Goal: Navigation & Orientation: Find specific page/section

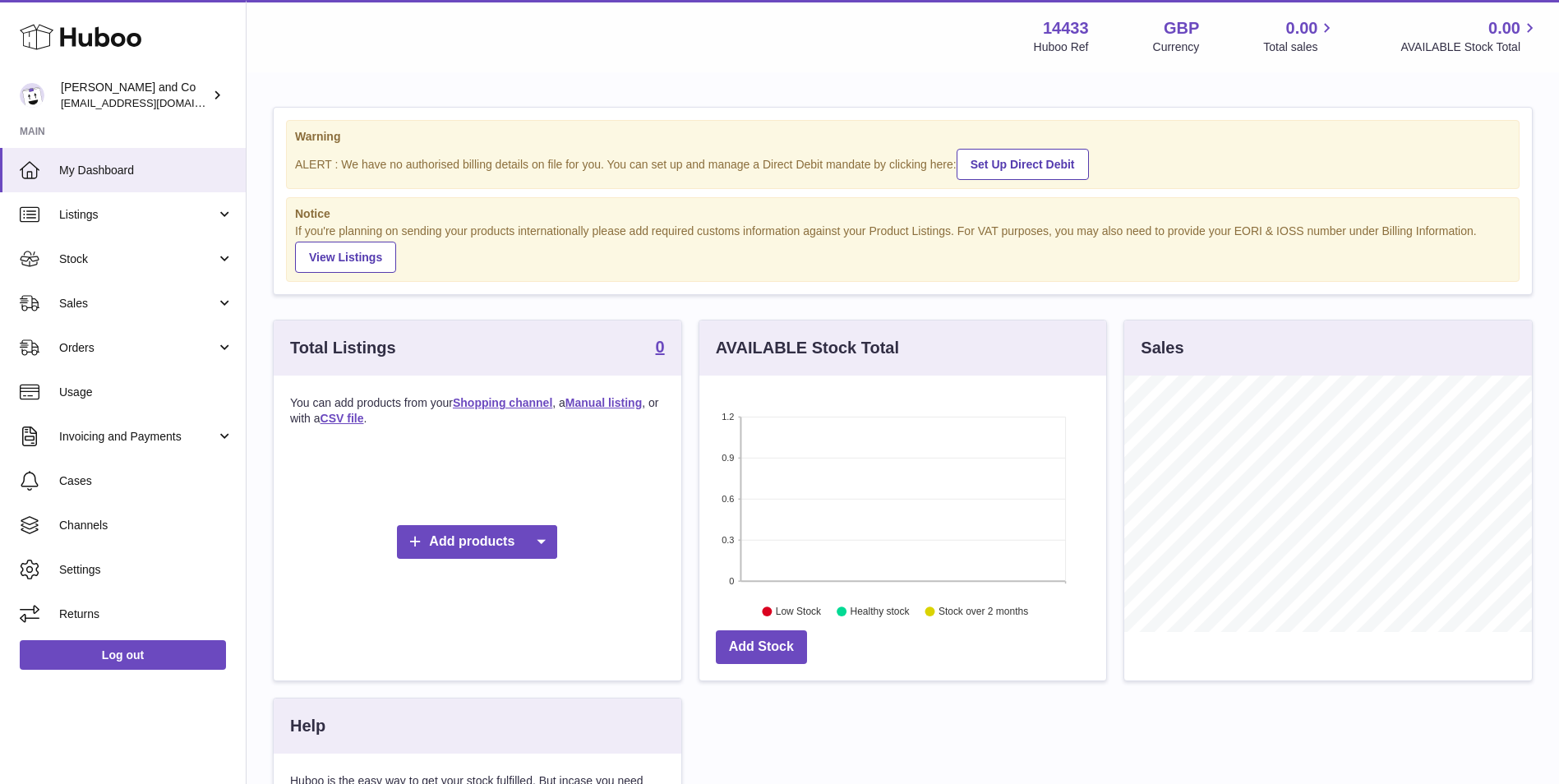
scroll to position [257, 407]
click at [157, 216] on span "Listings" at bounding box center [137, 215] width 157 height 15
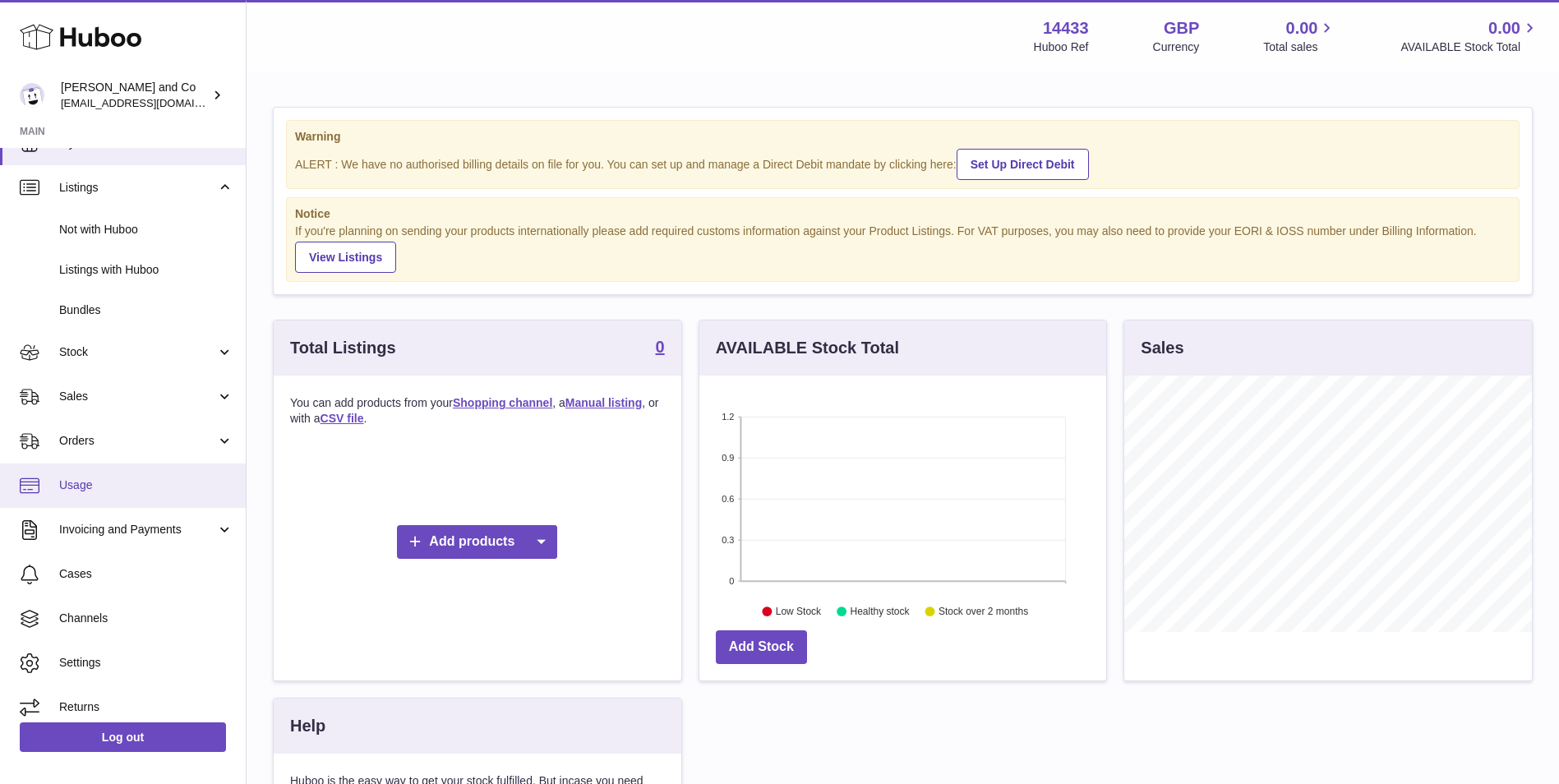
scroll to position [39, 0]
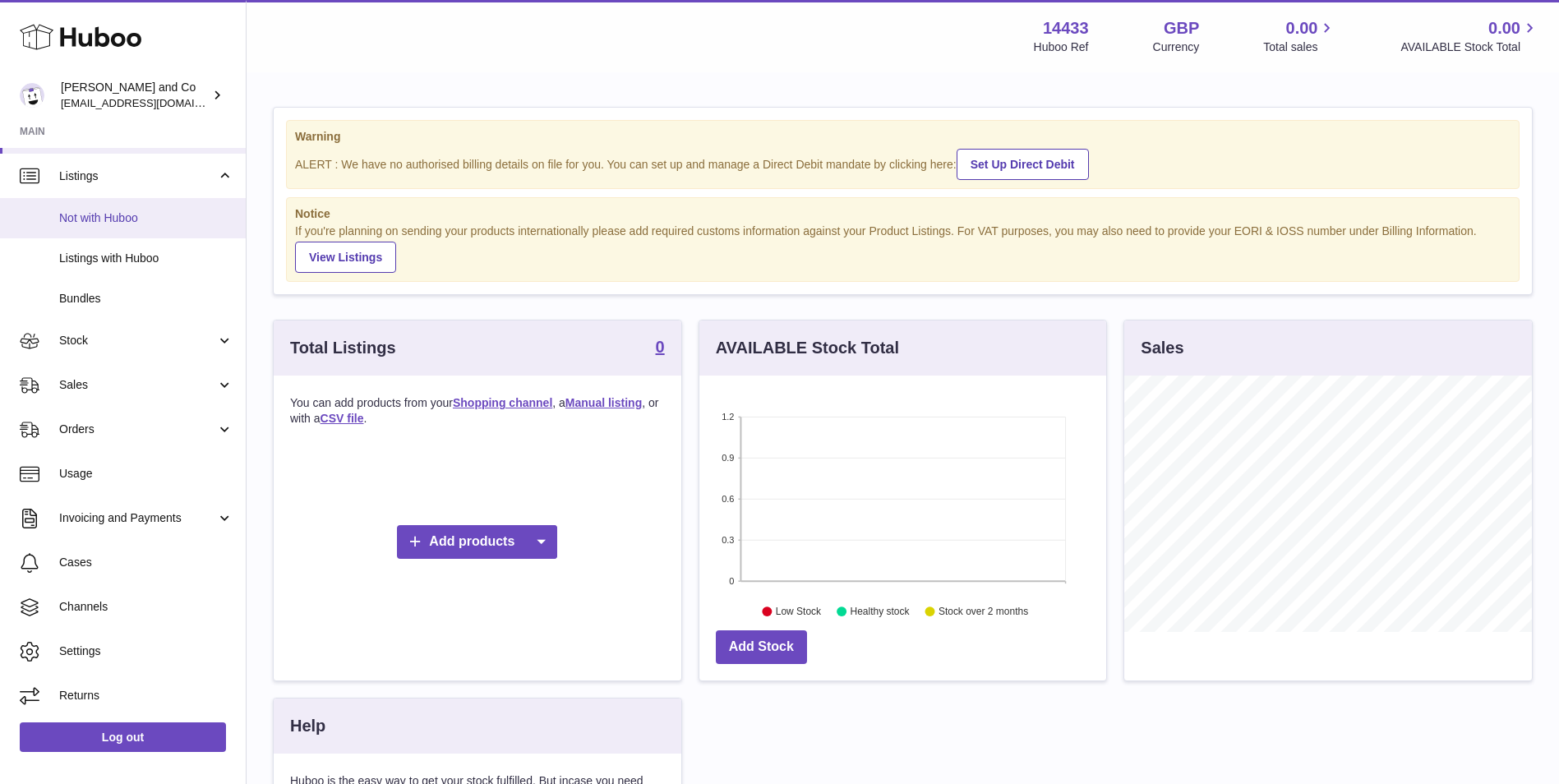
click at [177, 223] on span "Not with Huboo" at bounding box center [146, 218] width 174 height 15
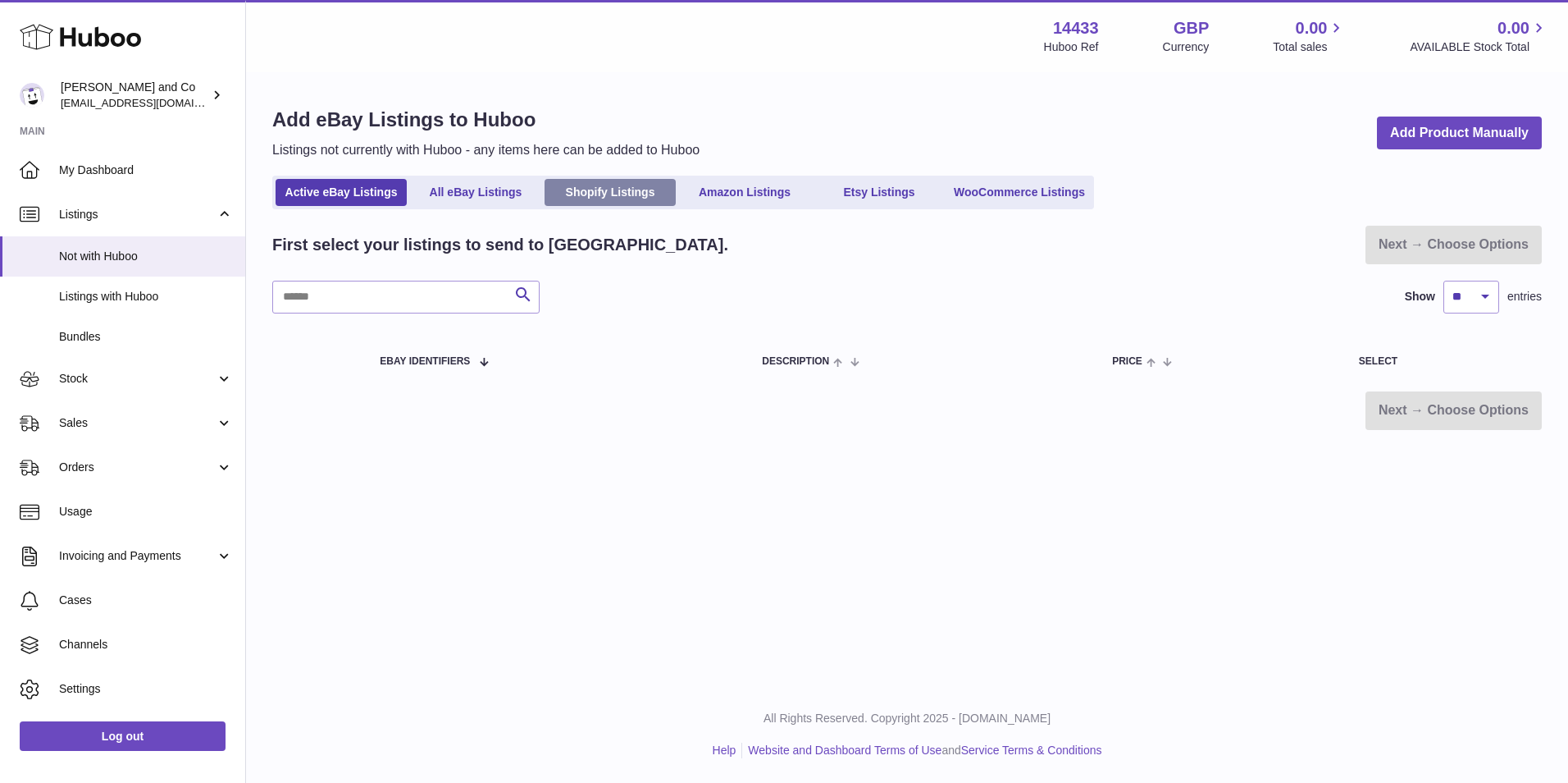
click at [614, 188] on link "Shopify Listings" at bounding box center [610, 192] width 131 height 27
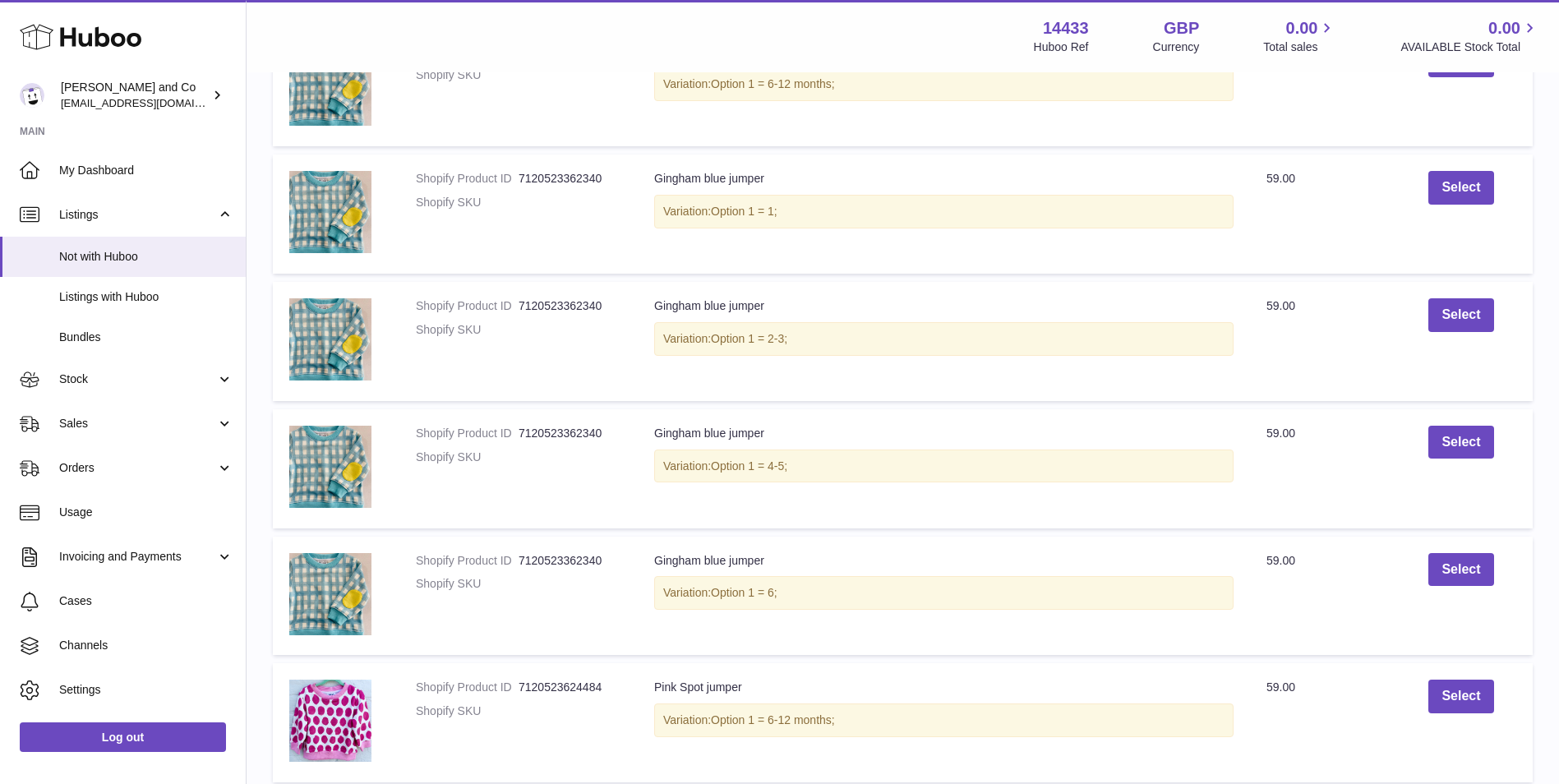
scroll to position [1039, 0]
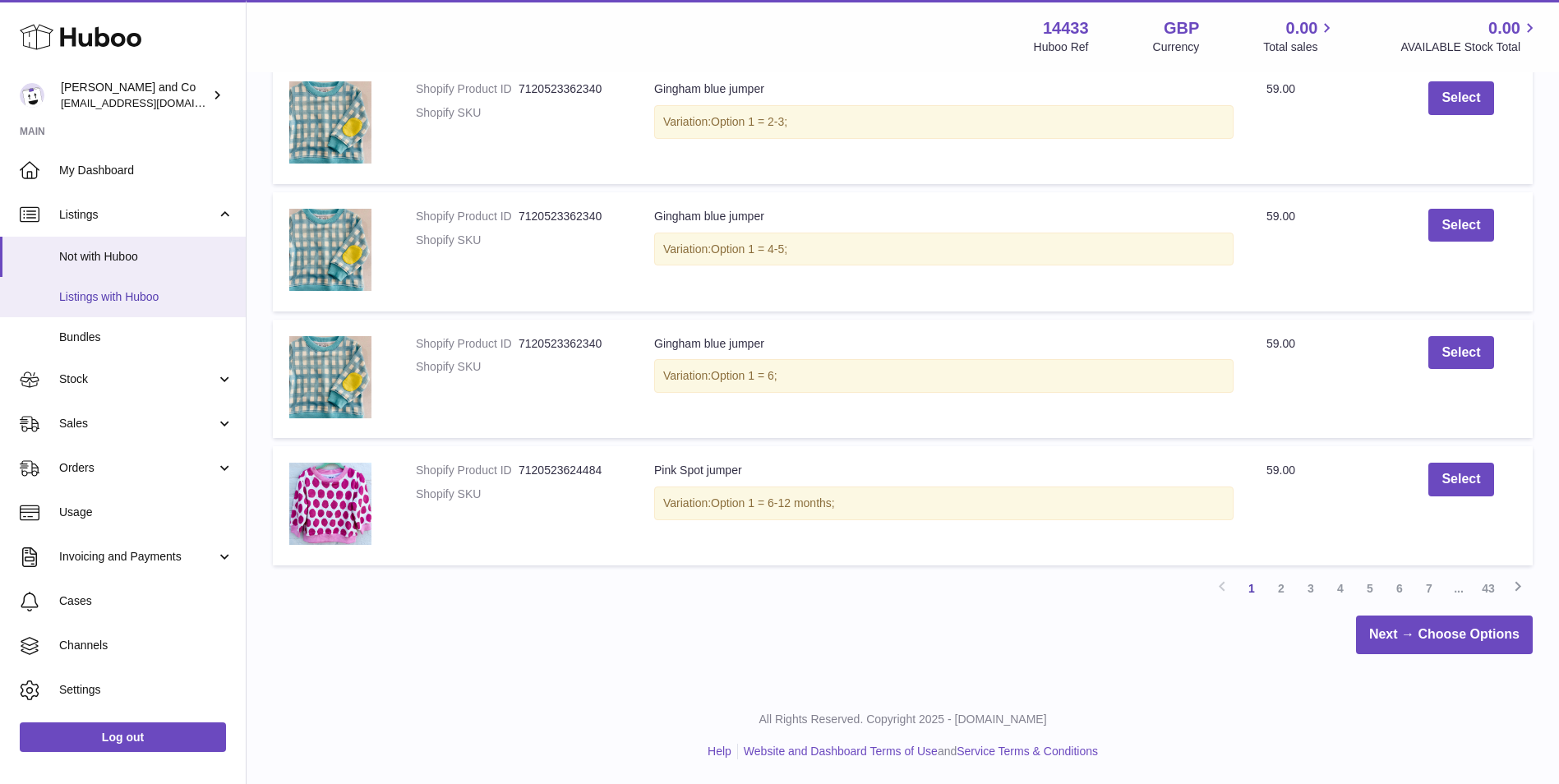
click at [158, 294] on span "Listings with Huboo" at bounding box center [146, 296] width 174 height 15
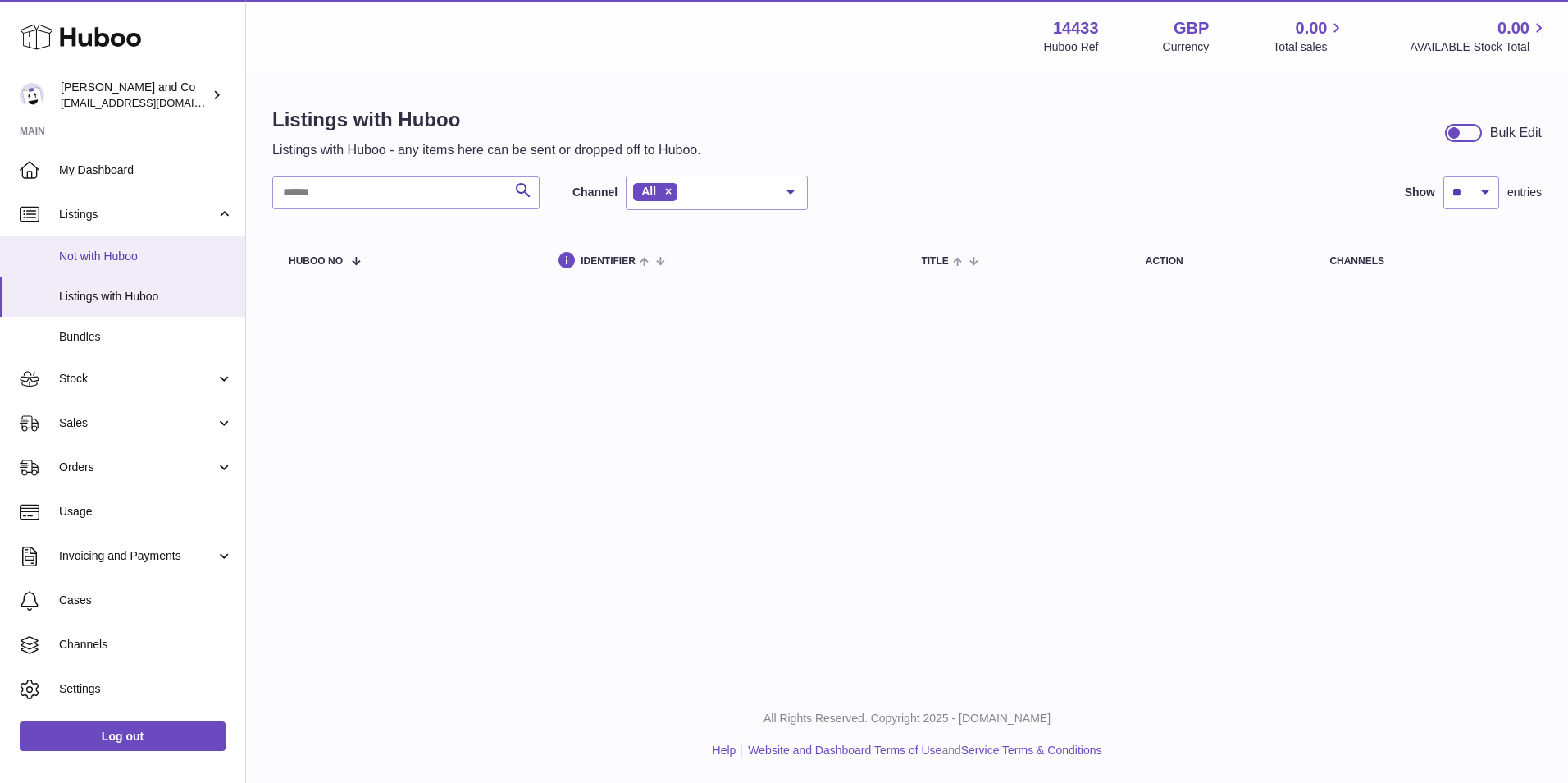
click at [139, 255] on span "Not with Huboo" at bounding box center [146, 256] width 174 height 15
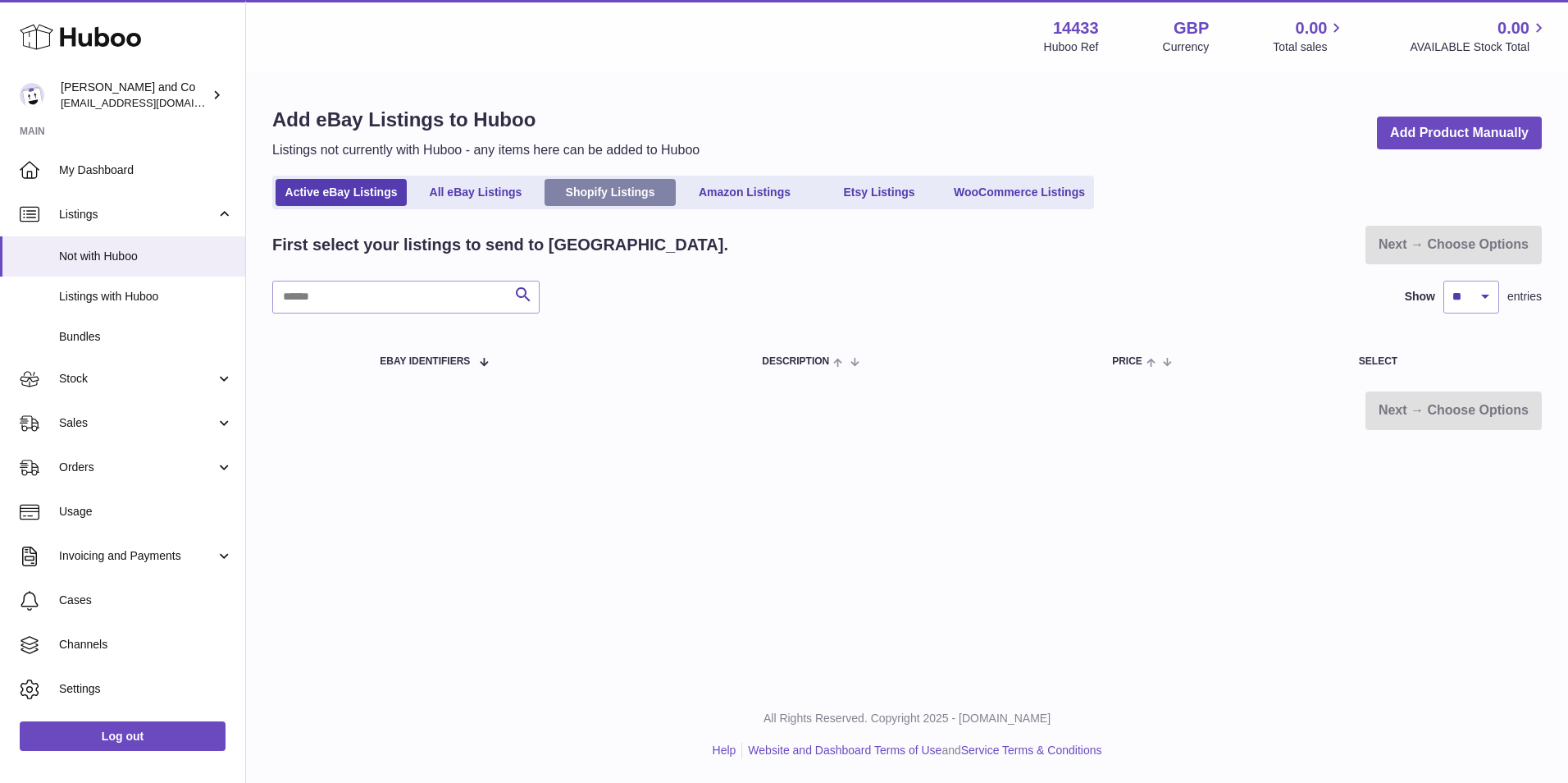
click at [624, 189] on link "Shopify Listings" at bounding box center [610, 192] width 131 height 27
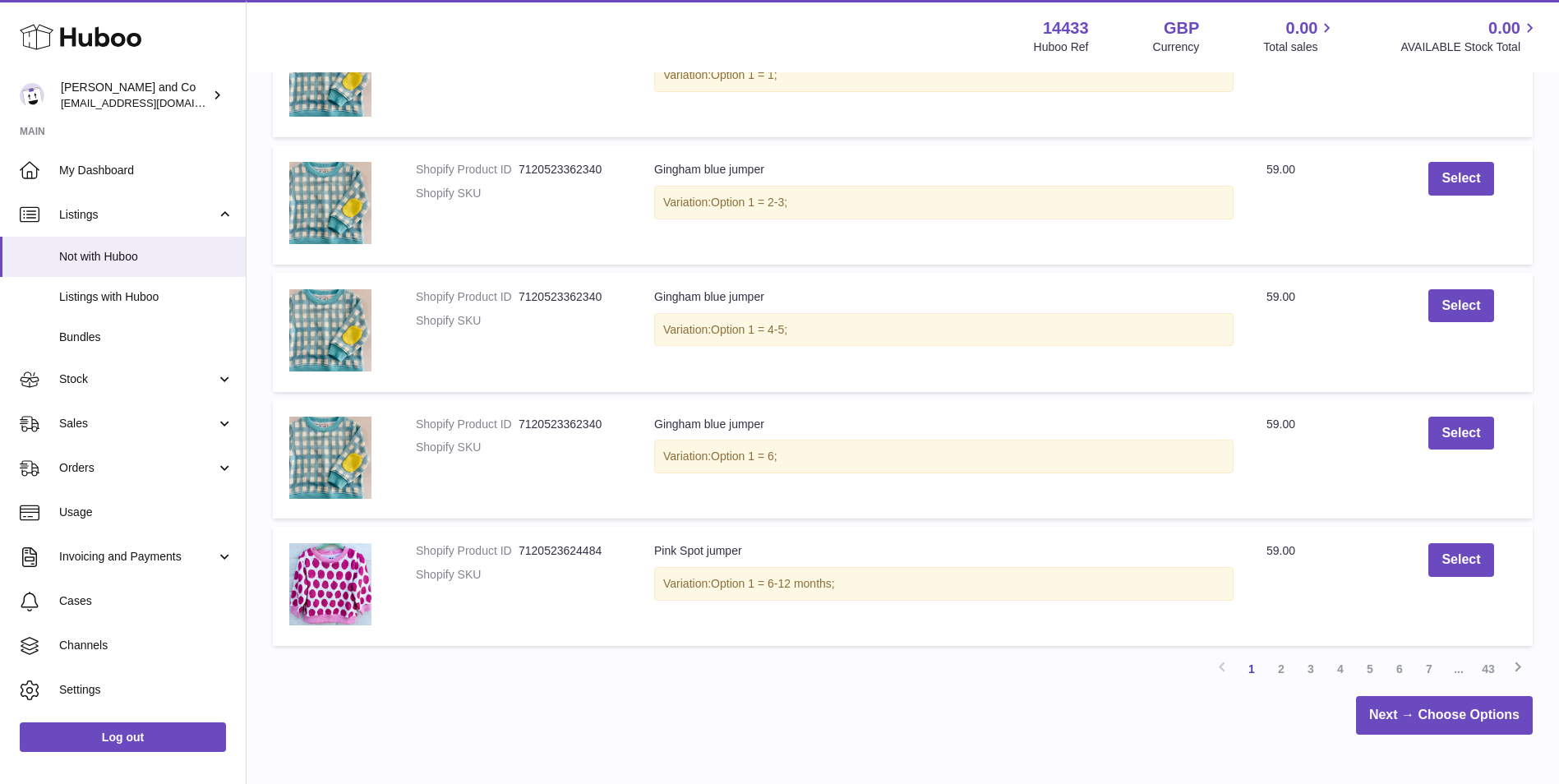
scroll to position [959, 0]
click at [1526, 655] on link "Next" at bounding box center [1517, 668] width 29 height 29
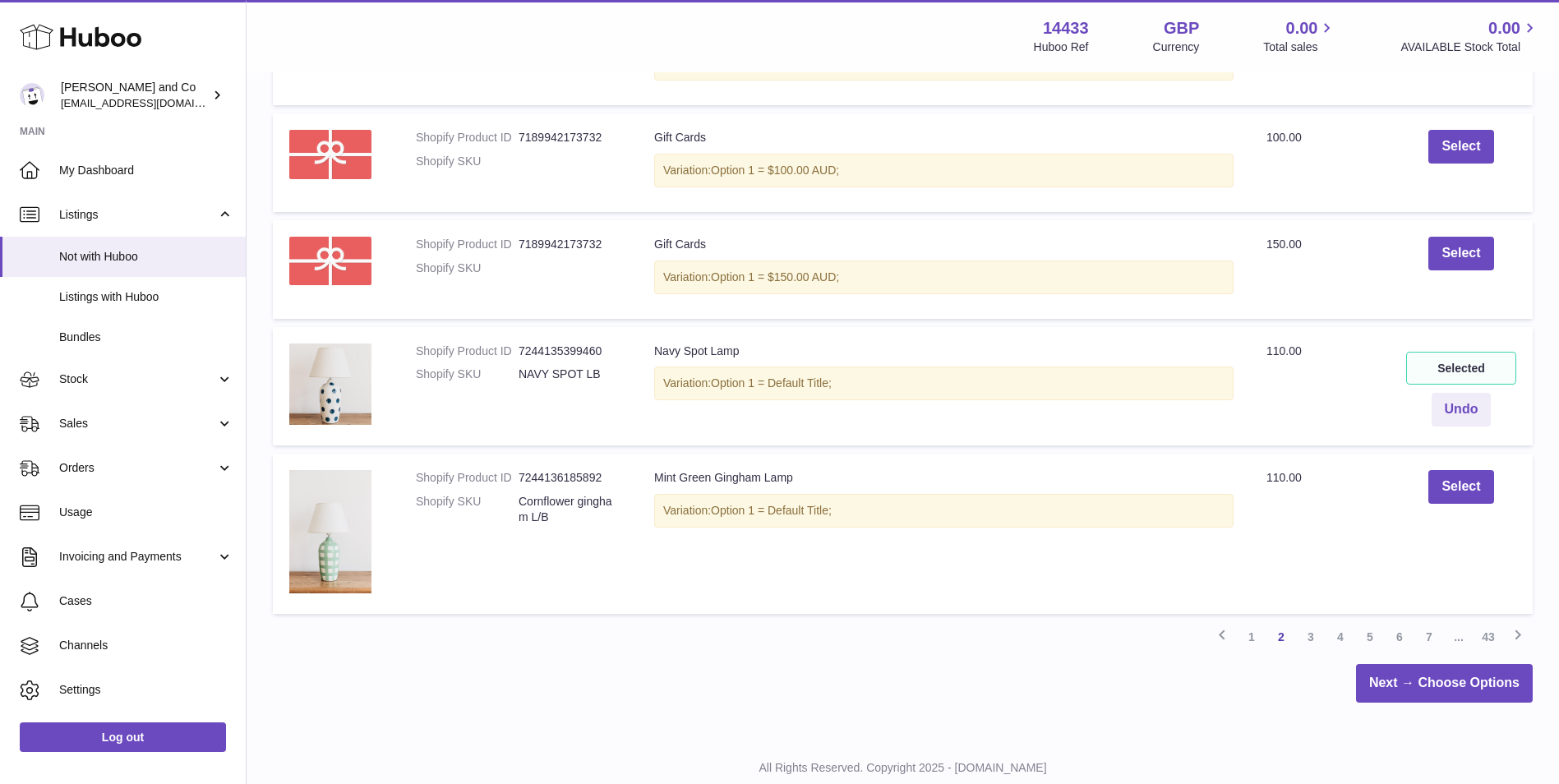
scroll to position [1032, 0]
click at [1523, 631] on icon at bounding box center [1518, 634] width 20 height 21
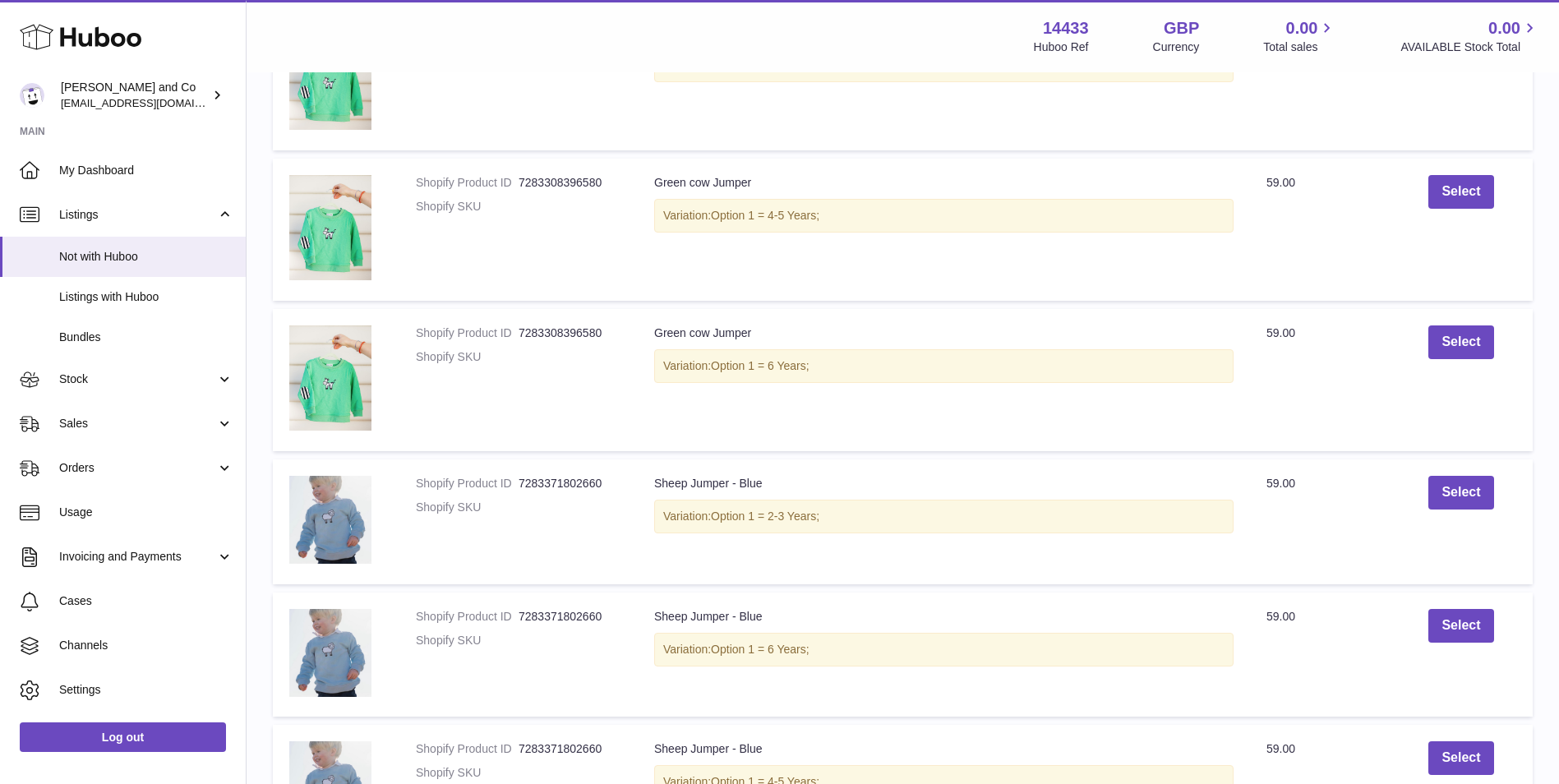
scroll to position [1170, 0]
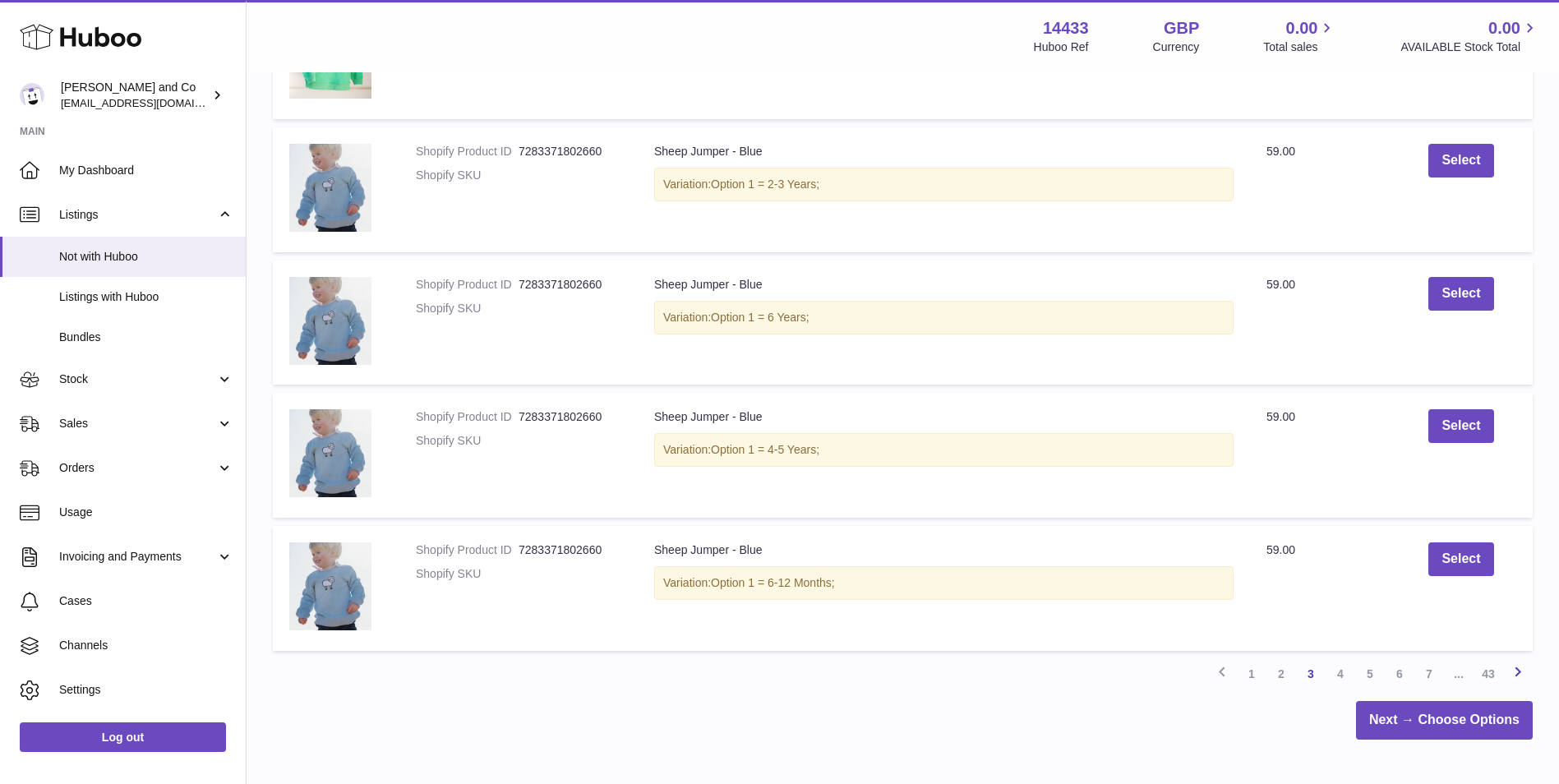
click at [1515, 668] on icon at bounding box center [1518, 672] width 20 height 21
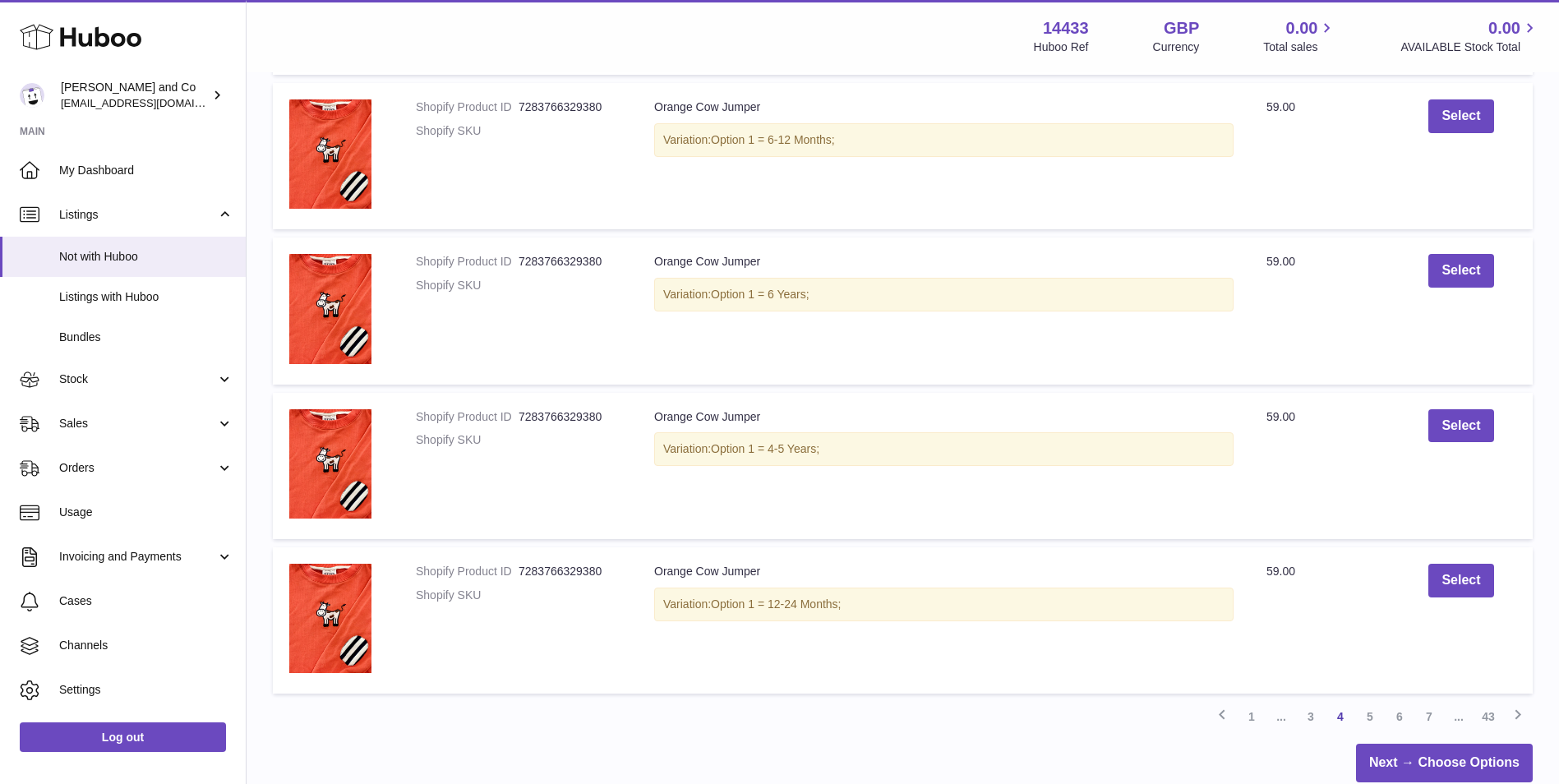
scroll to position [1379, 0]
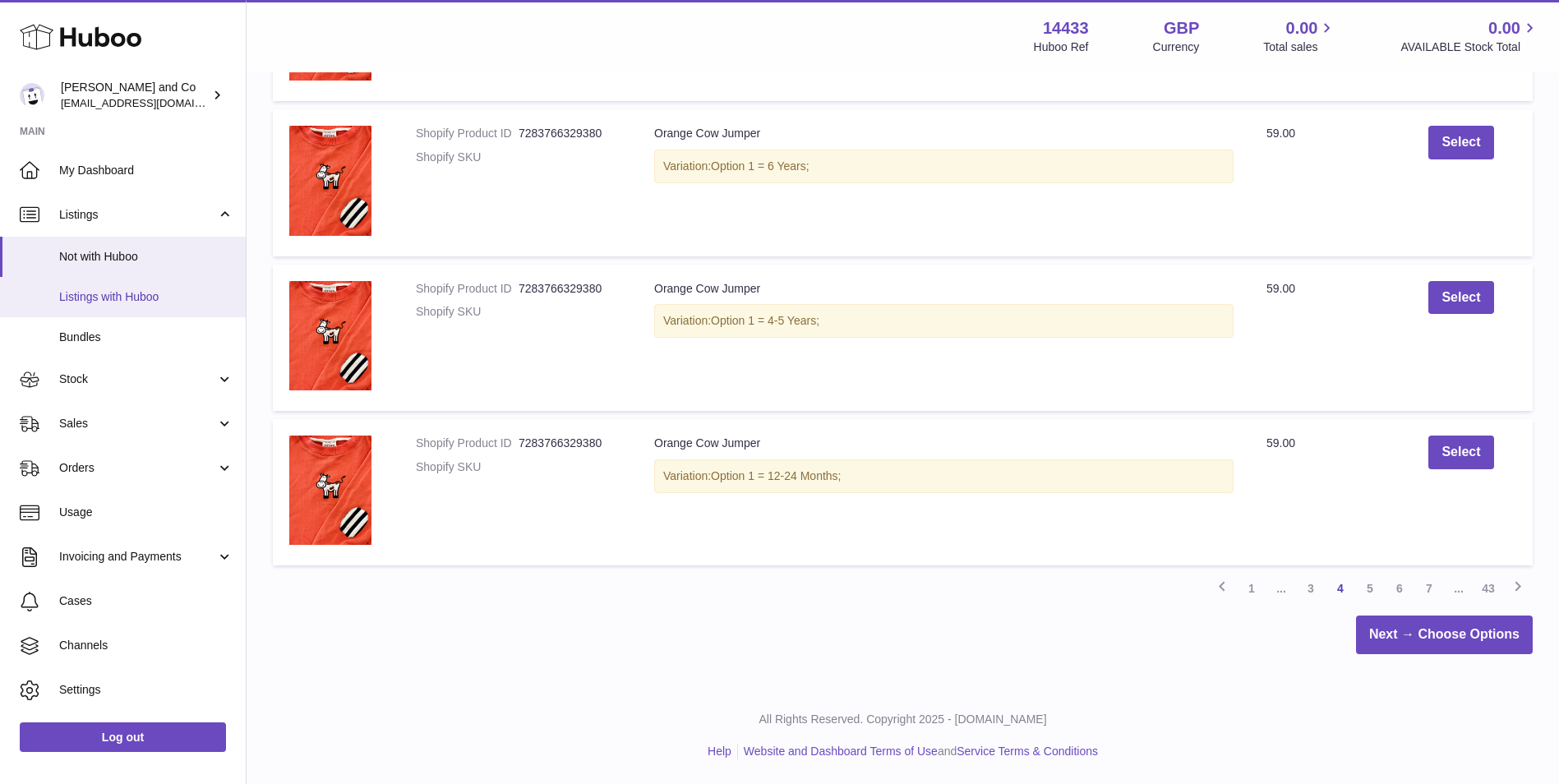
click at [174, 307] on link "Listings with Huboo" at bounding box center [122, 296] width 245 height 41
